Goal: Task Accomplishment & Management: Use online tool/utility

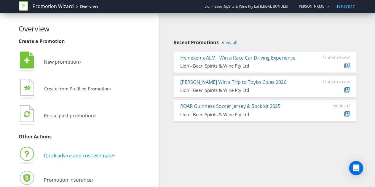
click at [69, 157] on span "Quick advice and cost estimate" at bounding box center [78, 155] width 69 height 7
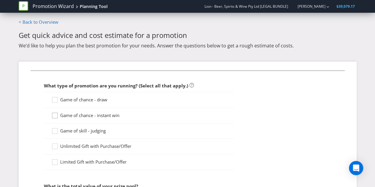
click at [57, 117] on icon at bounding box center [55, 116] width 9 height 9
click at [0, 0] on input "Game of chance - instant win" at bounding box center [0, 0] width 0 height 0
click at [57, 101] on icon at bounding box center [55, 101] width 9 height 9
click at [0, 0] on input "Game of chance - draw" at bounding box center [0, 0] width 0 height 0
click at [59, 116] on icon at bounding box center [55, 116] width 9 height 9
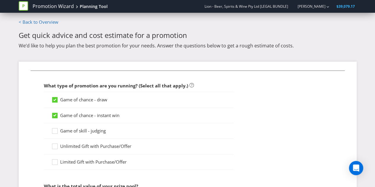
click at [0, 0] on input "Game of chance - instant win" at bounding box center [0, 0] width 0 height 0
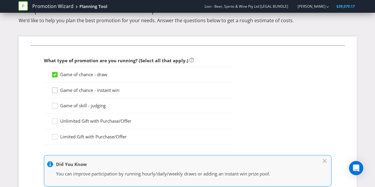
scroll to position [25, 0]
click at [60, 92] on icon at bounding box center [55, 91] width 9 height 9
click at [0, 0] on input "Game of chance - instant win" at bounding box center [0, 0] width 0 height 0
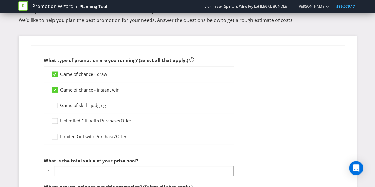
click at [55, 76] on icon at bounding box center [54, 74] width 5 height 5
click at [0, 0] on input "Game of chance - draw" at bounding box center [0, 0] width 0 height 0
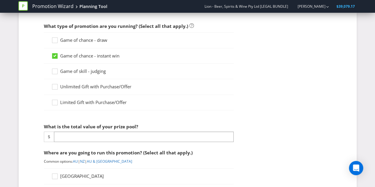
scroll to position [60, 0]
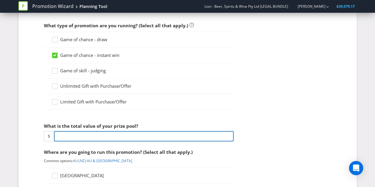
click at [98, 138] on input "number" at bounding box center [143, 136] width 179 height 10
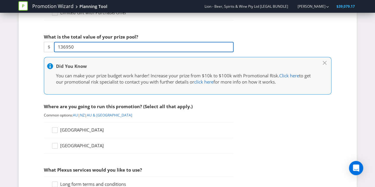
scroll to position [150, 0]
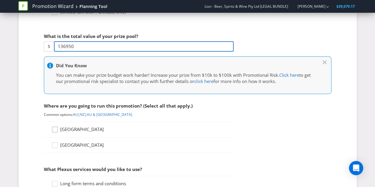
type input "136950"
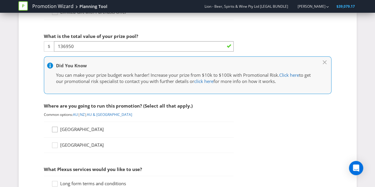
click at [57, 126] on icon at bounding box center [55, 130] width 9 height 9
click at [0, 0] on input "[GEOGRAPHIC_DATA]" at bounding box center [0, 0] width 0 height 0
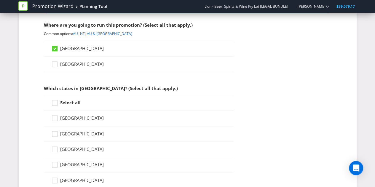
scroll to position [231, 0]
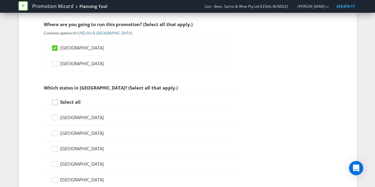
click at [56, 105] on icon at bounding box center [55, 103] width 9 height 9
click at [0, 0] on input "Select all" at bounding box center [0, 0] width 0 height 0
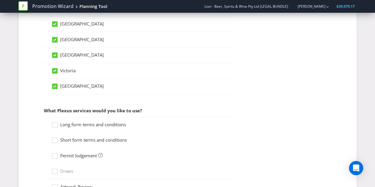
scroll to position [415, 0]
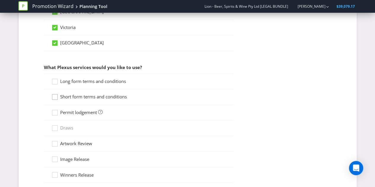
click at [56, 96] on icon at bounding box center [55, 98] width 9 height 9
click at [0, 0] on input "Short form terms and conditions" at bounding box center [0, 0] width 0 height 0
click at [54, 109] on div at bounding box center [54, 110] width 3 height 3
click at [0, 0] on input "Permit lodgement" at bounding box center [0, 0] width 0 height 0
click at [54, 140] on div at bounding box center [54, 141] width 3 height 3
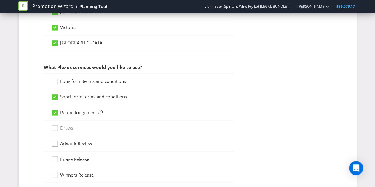
click at [0, 0] on input "Artwork Review" at bounding box center [0, 0] width 0 height 0
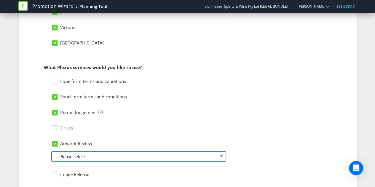
click at [100, 153] on select "-- Please select -- 1 piece 2-4 pieces (provided at same time) 5-7 pieces (prov…" at bounding box center [138, 156] width 175 height 10
select select "MARKETING_REVIEW_1"
click at [51, 151] on select "-- Please select -- 1 piece 2-4 pieces (provided at same time) 5-7 pieces (prov…" at bounding box center [138, 156] width 175 height 10
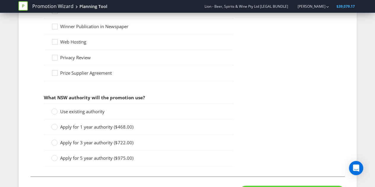
scroll to position [594, 0]
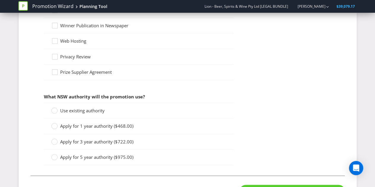
click at [99, 108] on span "Use existing authority" at bounding box center [82, 111] width 44 height 6
click at [0, 0] on input "Use existing authority" at bounding box center [0, 0] width 0 height 0
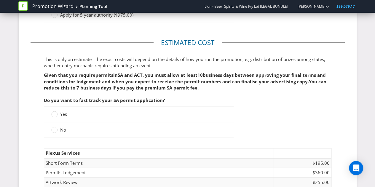
scroll to position [737, 0]
click at [81, 126] on div "No" at bounding box center [108, 129] width 115 height 6
click at [53, 127] on circle at bounding box center [54, 130] width 6 height 6
click at [0, 0] on input "No" at bounding box center [0, 0] width 0 height 0
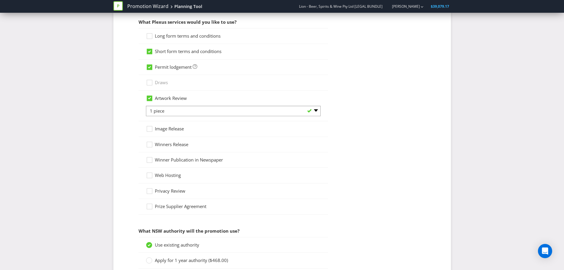
scroll to position [459, 0]
click at [149, 38] on icon at bounding box center [150, 38] width 9 height 9
click at [0, 0] on input "Long form terms and conditions" at bounding box center [0, 0] width 0 height 0
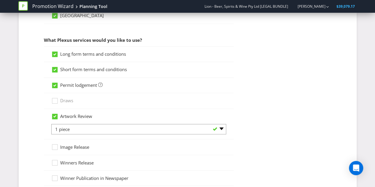
scroll to position [442, 0]
click at [49, 8] on link "Promotion Wizard" at bounding box center [52, 6] width 41 height 7
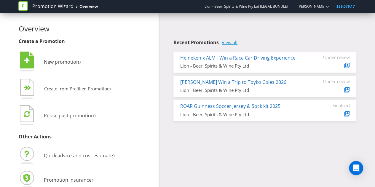
click at [233, 44] on link "View all" at bounding box center [230, 42] width 16 height 5
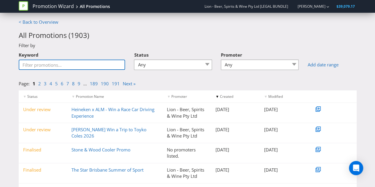
click at [86, 63] on input "Keyword" at bounding box center [72, 65] width 107 height 10
type input "s"
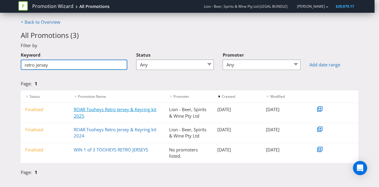
type input "retro jersey"
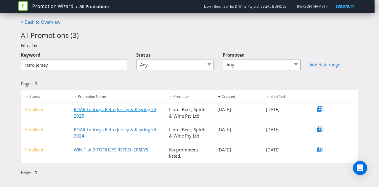
click at [100, 110] on link "ROAR Tooheys Retro Jersey & Keyring kit 2025" at bounding box center [115, 112] width 83 height 12
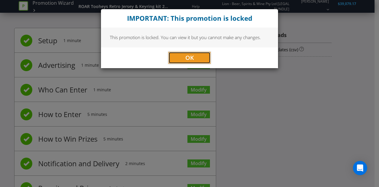
click at [174, 58] on button "OK" at bounding box center [190, 58] width 42 height 12
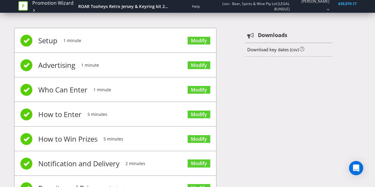
scroll to position [50, 0]
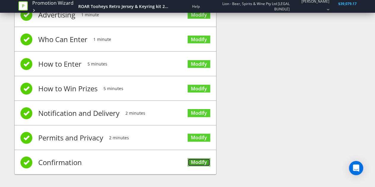
click at [194, 163] on link "Modify" at bounding box center [198, 162] width 23 height 8
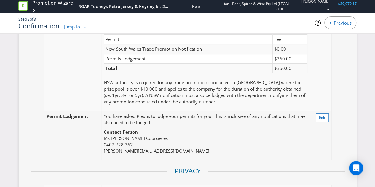
scroll to position [1181, 0]
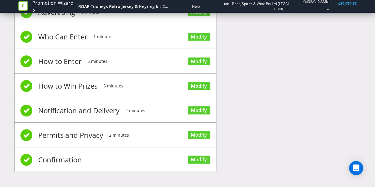
scroll to position [50, 0]
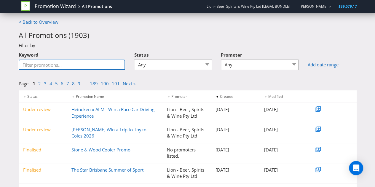
click at [75, 67] on input "Keyword" at bounding box center [72, 65] width 107 height 10
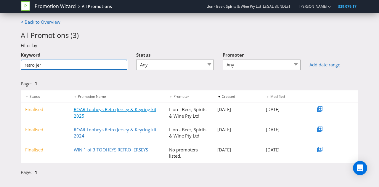
type input "retro jer"
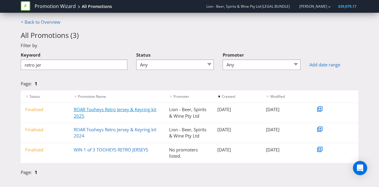
click at [105, 111] on link "ROAR Tooheys Retro Jersey & Keyring kit 2025" at bounding box center [115, 112] width 83 height 12
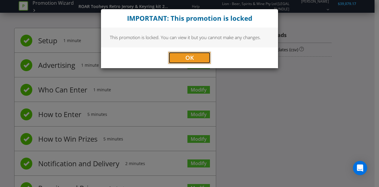
click at [182, 56] on button "OK" at bounding box center [190, 58] width 42 height 12
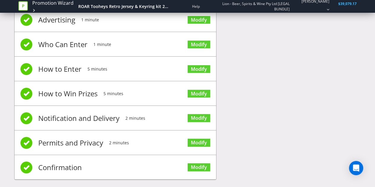
scroll to position [50, 0]
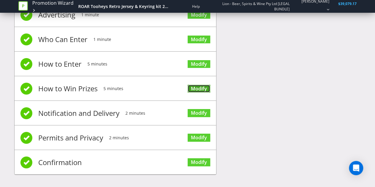
click at [203, 89] on link "Modify" at bounding box center [198, 89] width 23 height 8
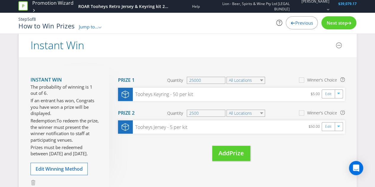
scroll to position [71, 0]
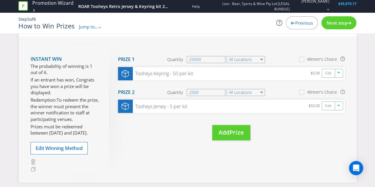
click at [336, 25] on span "Next step" at bounding box center [336, 23] width 21 height 6
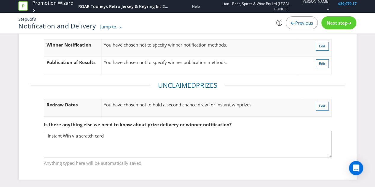
scroll to position [10, 0]
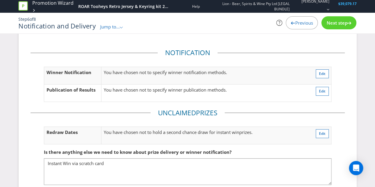
click at [333, 27] on div "Next step" at bounding box center [338, 22] width 35 height 13
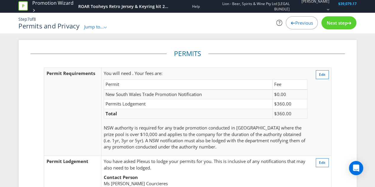
click at [343, 25] on span "Next step" at bounding box center [336, 23] width 21 height 6
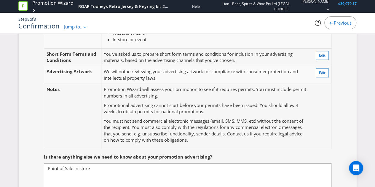
scroll to position [200, 0]
